Goal: Obtain resource: Download file/media

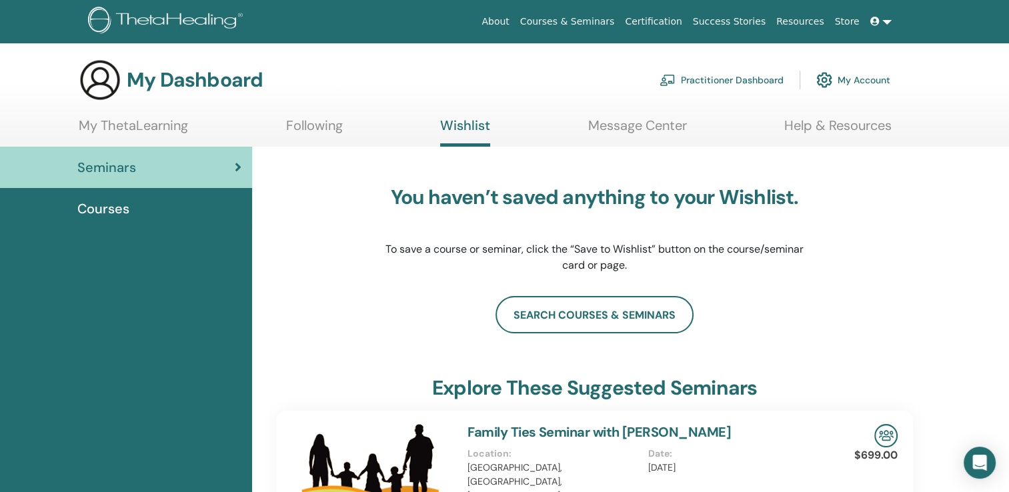
click at [141, 215] on div "Courses" at bounding box center [126, 209] width 231 height 20
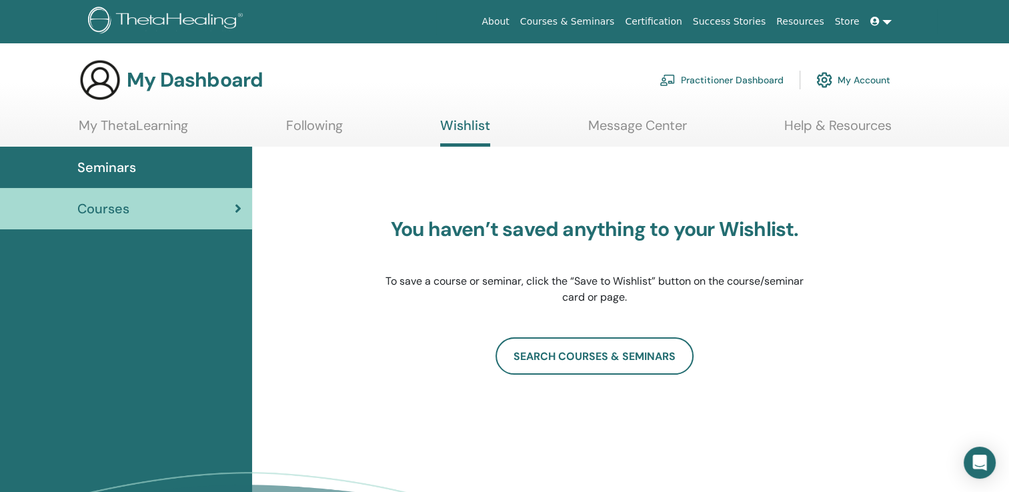
click at [311, 122] on link "Following" at bounding box center [314, 130] width 57 height 26
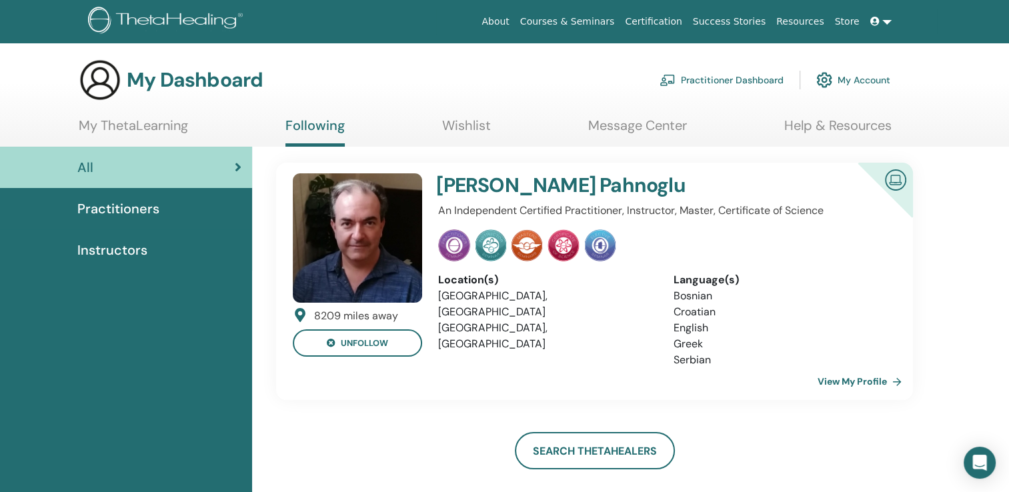
click at [636, 137] on link "Message Center" at bounding box center [637, 130] width 99 height 26
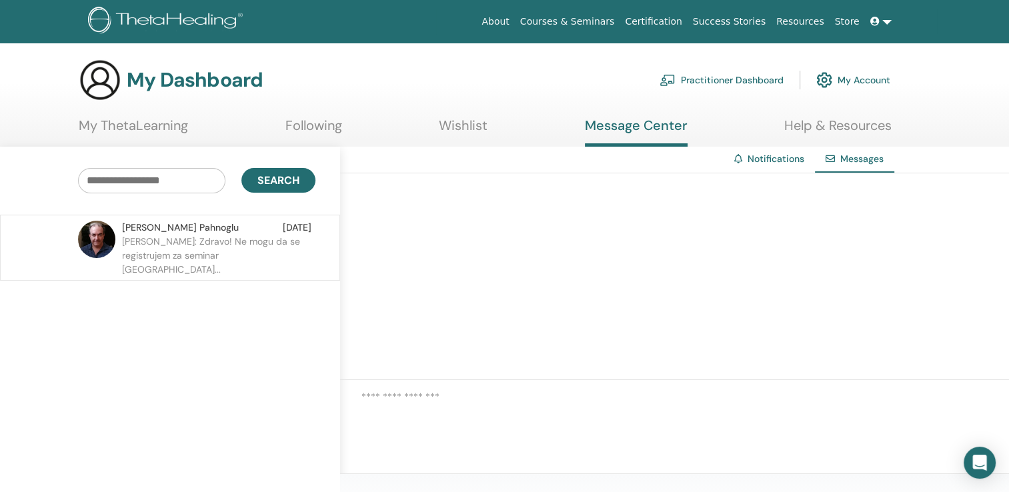
click at [200, 247] on p "[PERSON_NAME]: Zdravo! Ne mogu da se registrujem za seminar [GEOGRAPHIC_DATA]..." at bounding box center [218, 255] width 193 height 40
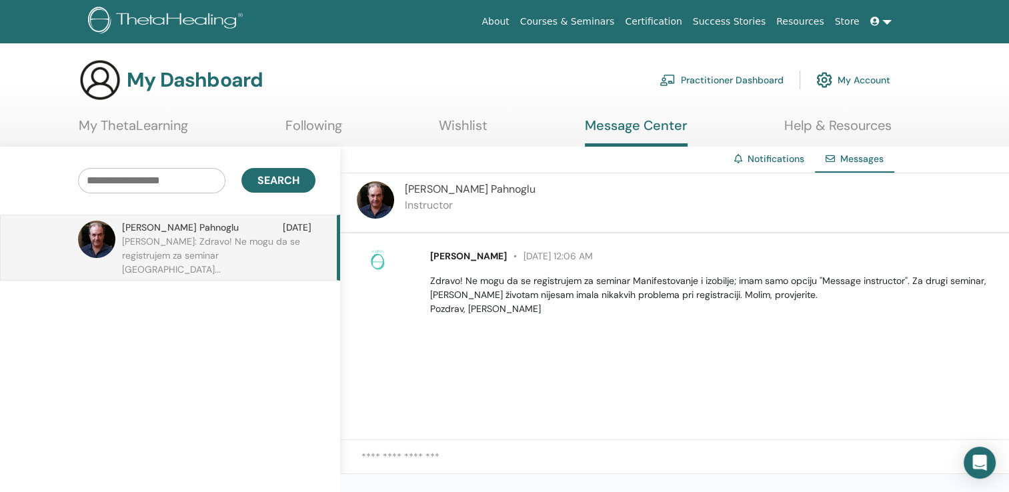
click at [137, 120] on link "My ThetaLearning" at bounding box center [133, 130] width 109 height 26
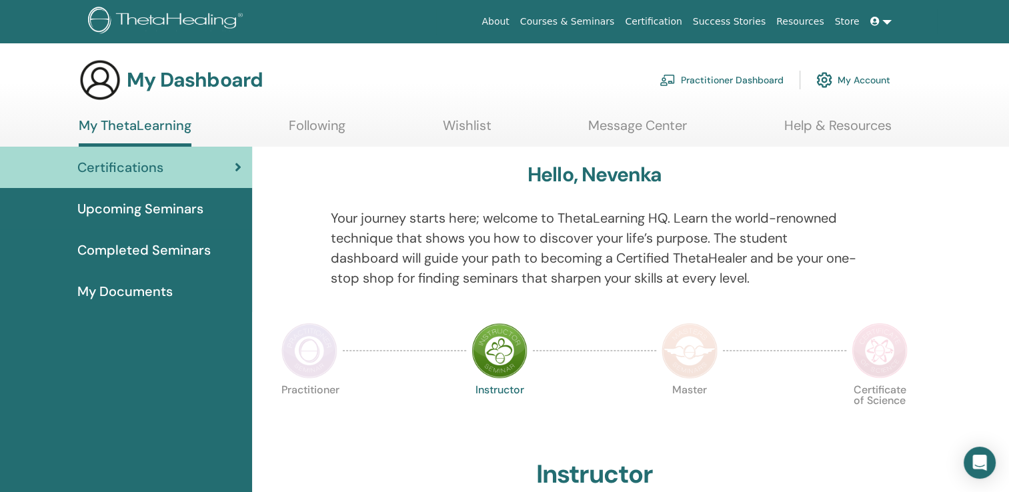
click at [109, 289] on span "My Documents" at bounding box center [124, 291] width 95 height 20
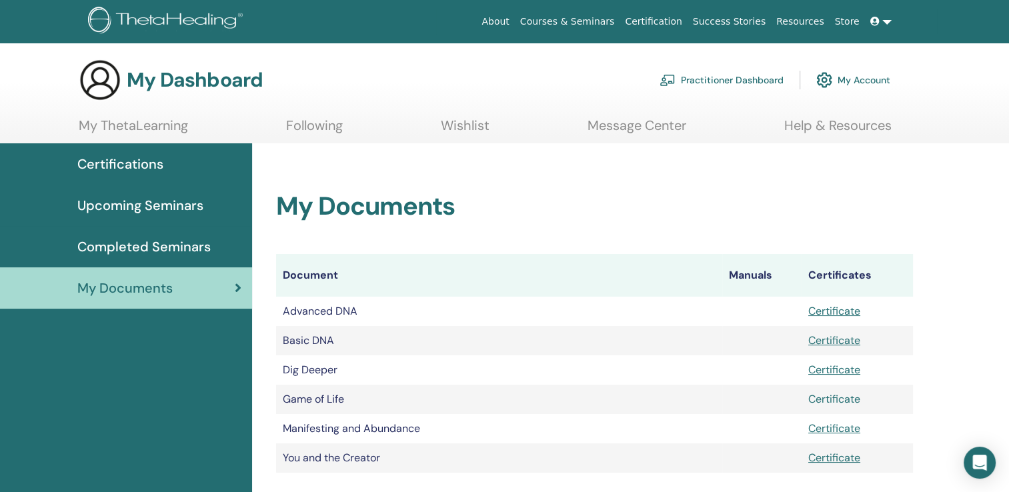
click at [843, 401] on link "Certificate" at bounding box center [834, 399] width 52 height 14
